Goal: Find specific fact: Find specific page/section

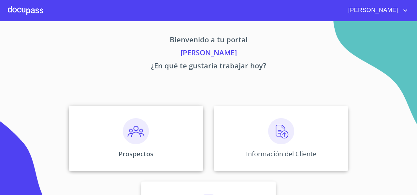
click at [99, 114] on div "Prospectos" at bounding box center [136, 138] width 135 height 65
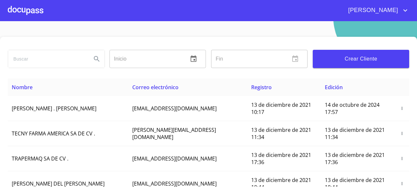
click at [40, 56] on input "search" at bounding box center [47, 59] width 78 height 18
type input "[PERSON_NAME]"
click at [94, 62] on icon "Search" at bounding box center [97, 59] width 8 height 8
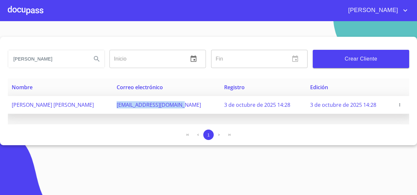
drag, startPoint x: 109, startPoint y: 106, endPoint x: 179, endPoint y: 106, distance: 69.8
click at [179, 106] on td "[EMAIL_ADDRESS][DOMAIN_NAME]" at bounding box center [167, 105] width 108 height 18
copy span "[EMAIL_ADDRESS][DOMAIN_NAME]"
